Goal: Navigation & Orientation: Find specific page/section

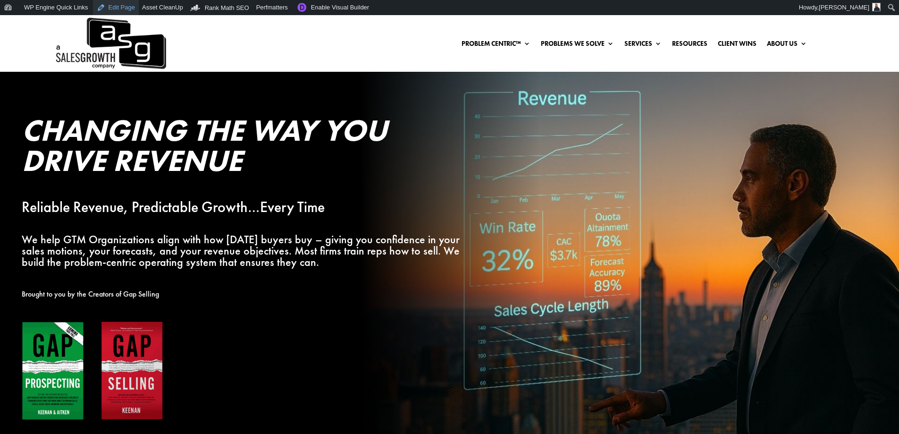
click at [107, 5] on link "Edit Page" at bounding box center [116, 7] width 46 height 15
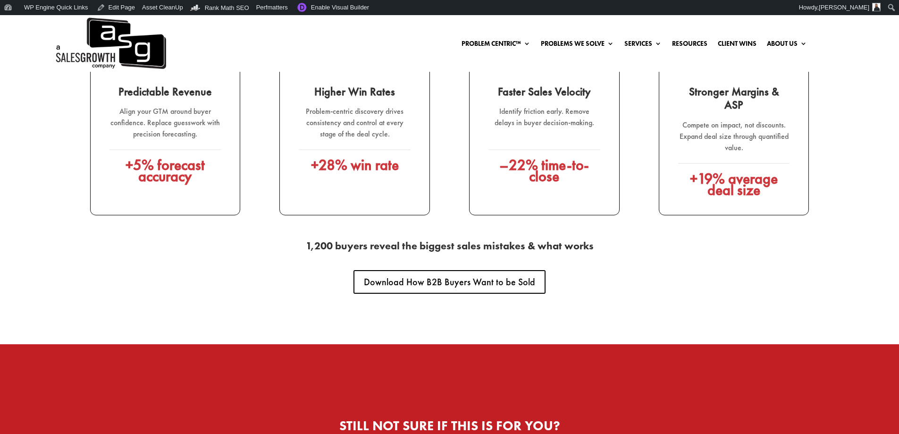
scroll to position [1463, 0]
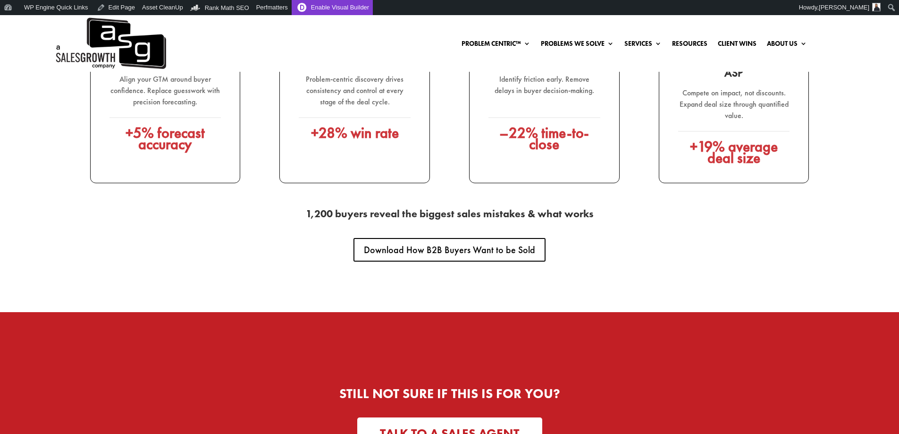
click at [355, 8] on link "Enable Visual Builder" at bounding box center [332, 7] width 81 height 15
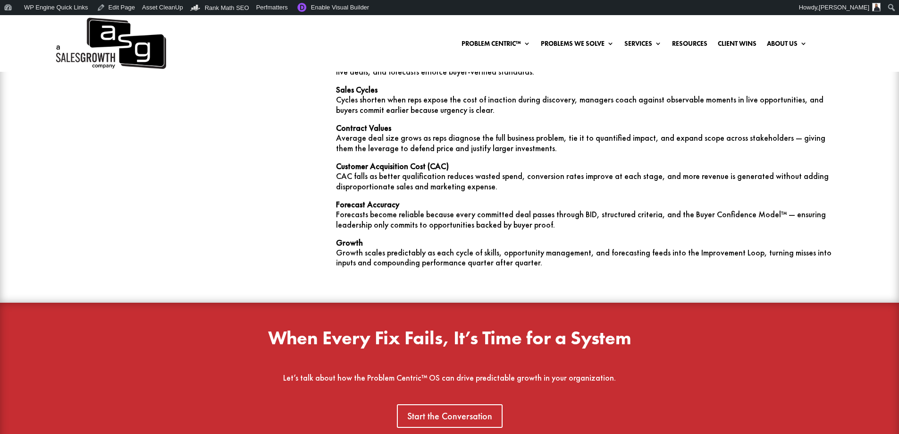
scroll to position [2973, 0]
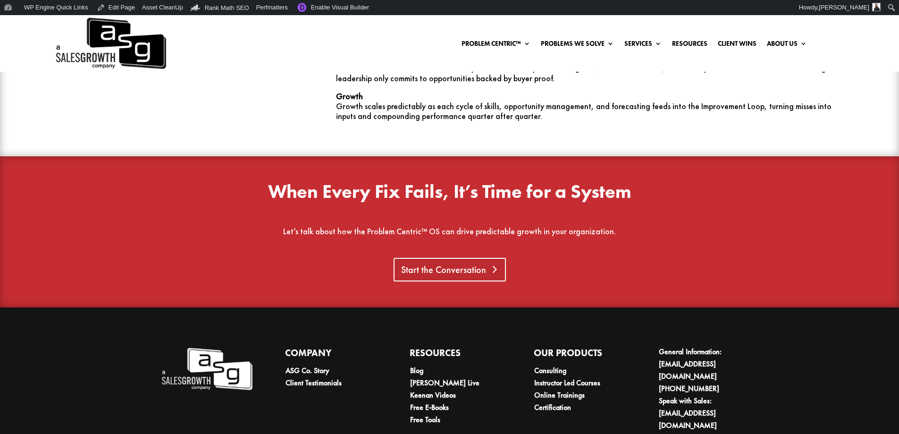
click at [435, 266] on link "Start the Conversation" at bounding box center [450, 270] width 112 height 24
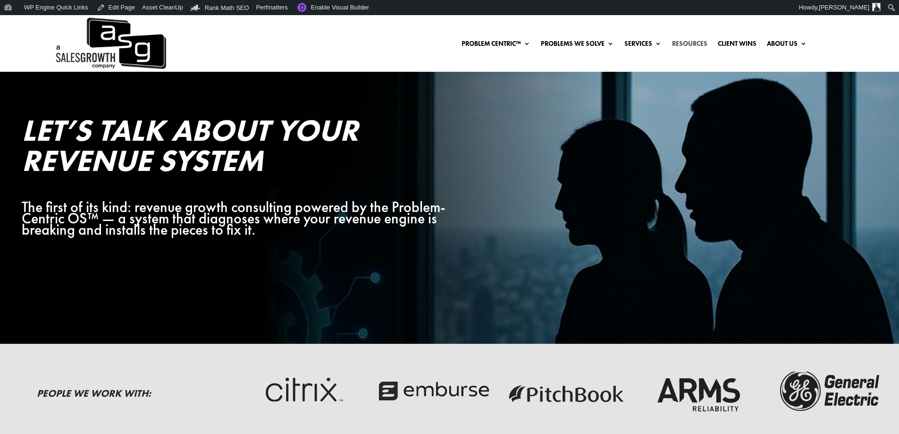
click at [697, 44] on link "Resources" at bounding box center [689, 45] width 35 height 10
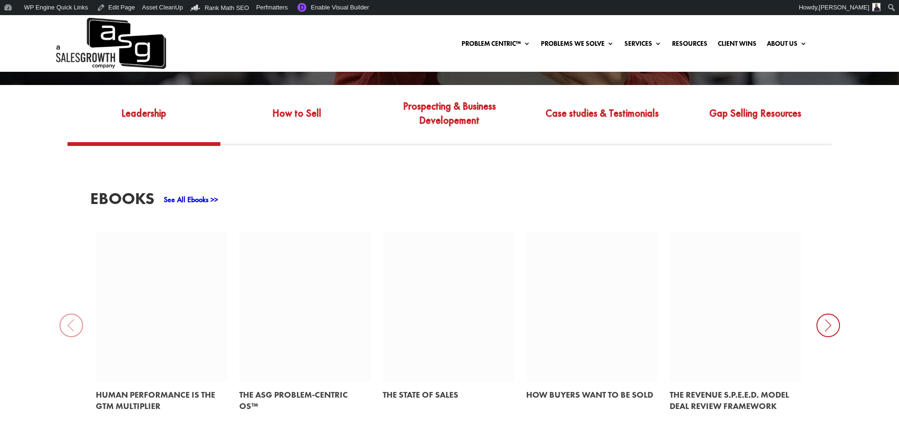
scroll to position [425, 0]
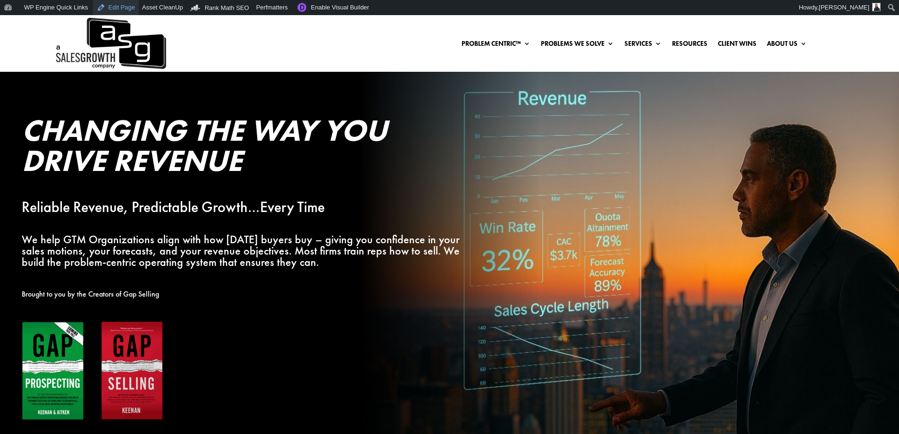
click at [117, 5] on link "Edit Page" at bounding box center [116, 7] width 46 height 15
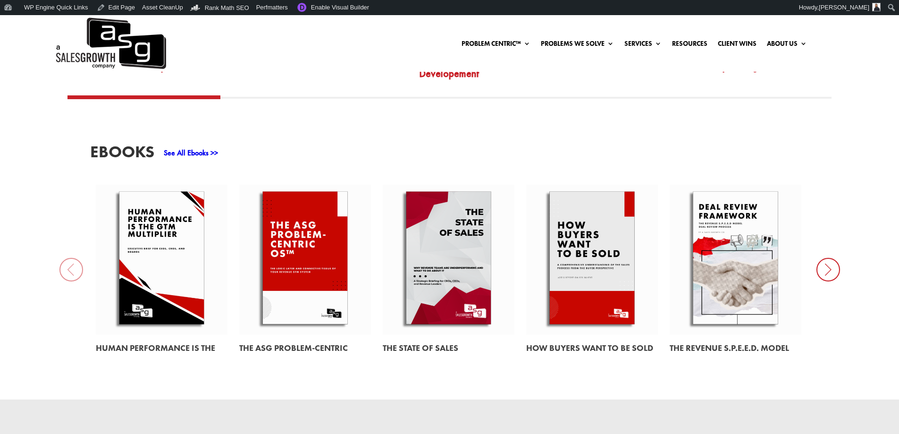
click at [580, 240] on link at bounding box center [592, 260] width 132 height 150
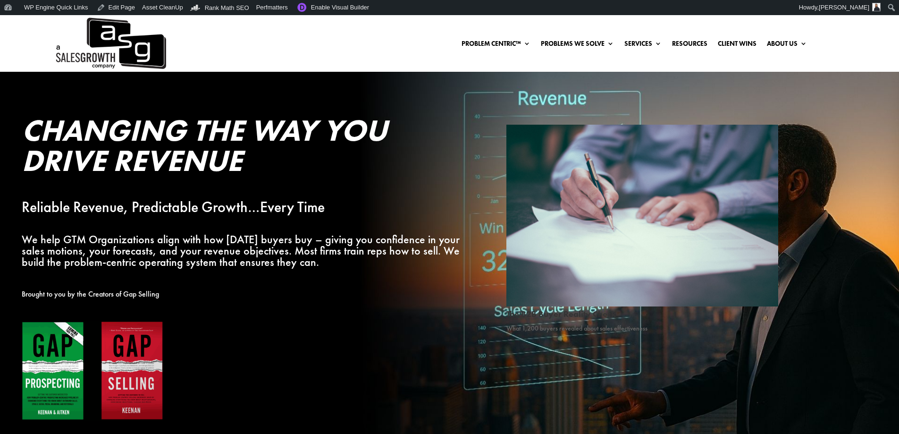
scroll to position [94, 0]
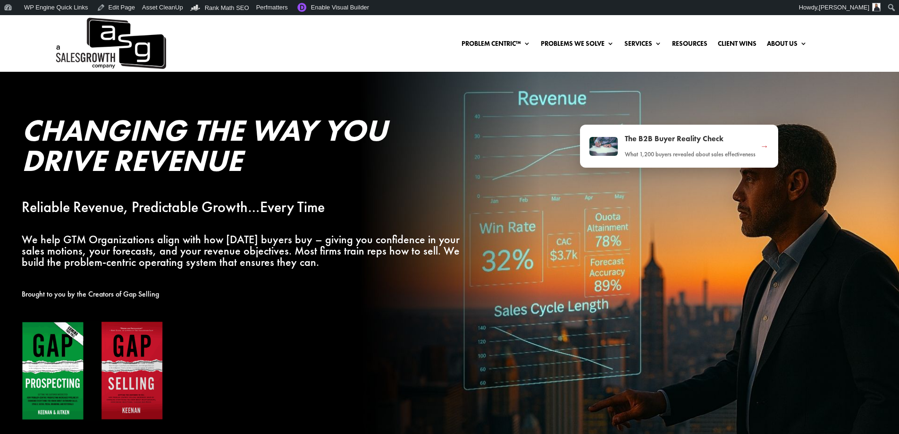
click at [701, 143] on h4 "The B2B Buyer Reality Check" at bounding box center [690, 141] width 131 height 14
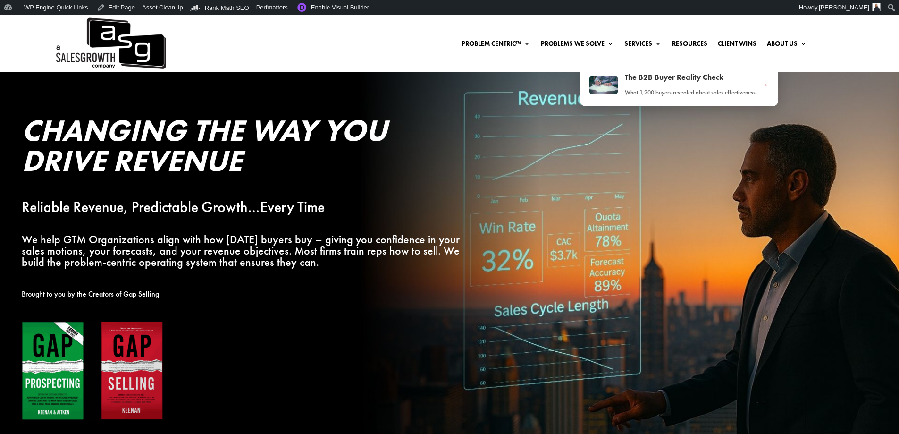
click at [665, 86] on div "The B2B Buyer Reality Check What 1,200 buyers revealed about sales effectiveness" at bounding box center [690, 85] width 131 height 24
click at [606, 84] on img at bounding box center [603, 85] width 28 height 19
click at [702, 86] on div "The B2B Buyer Reality Check What 1,200 buyers revealed about sales effectiveness" at bounding box center [690, 85] width 131 height 24
click at [754, 85] on div "The B2B Buyer Reality Check What 1,200 buyers revealed about sales effectiveness" at bounding box center [690, 85] width 131 height 24
click at [733, 80] on h4 "The B2B Buyer Reality Check" at bounding box center [690, 80] width 131 height 14
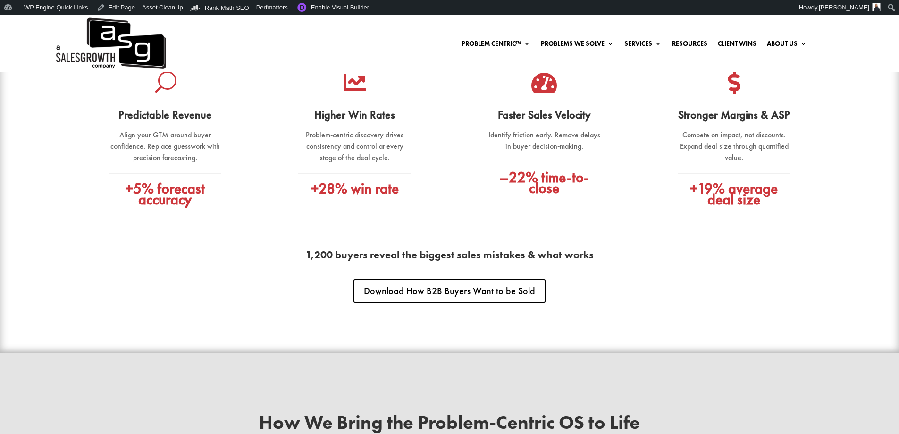
scroll to position [1415, 0]
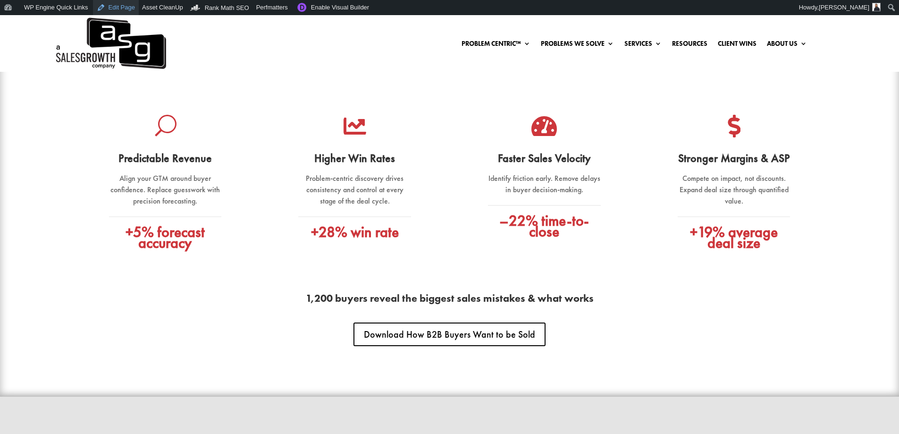
click at [118, 6] on link "Edit Page" at bounding box center [116, 7] width 46 height 15
